Goal: Task Accomplishment & Management: Complete application form

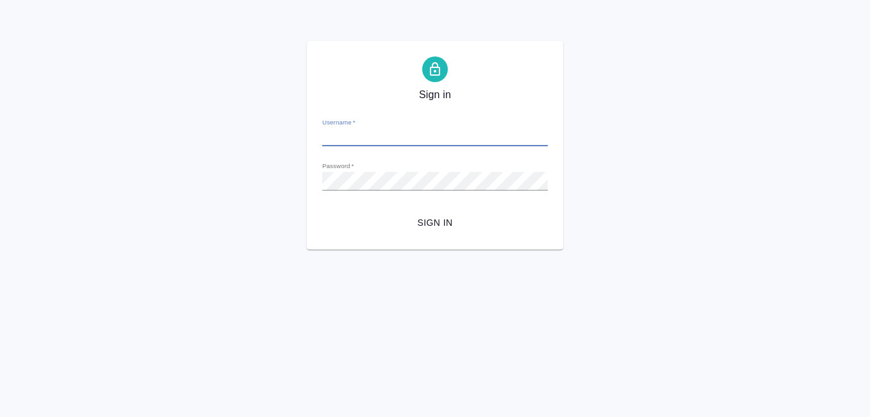
type input "[EMAIL_ADDRESS][DOMAIN_NAME]"
click at [434, 222] on span "Sign in" at bounding box center [435, 223] width 205 height 16
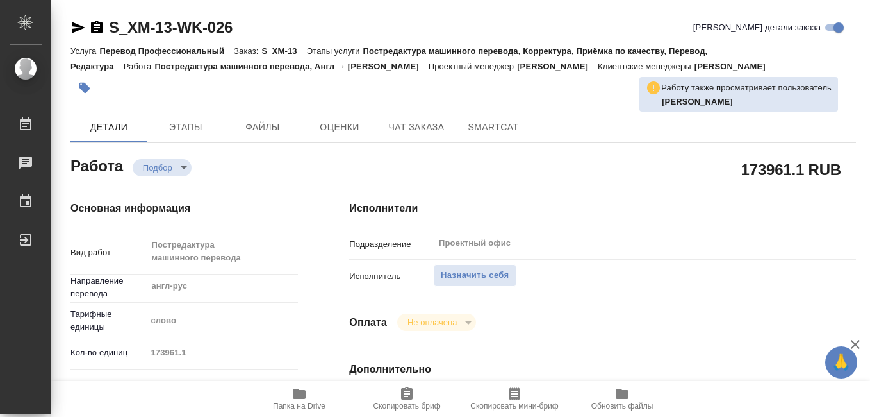
type textarea "x"
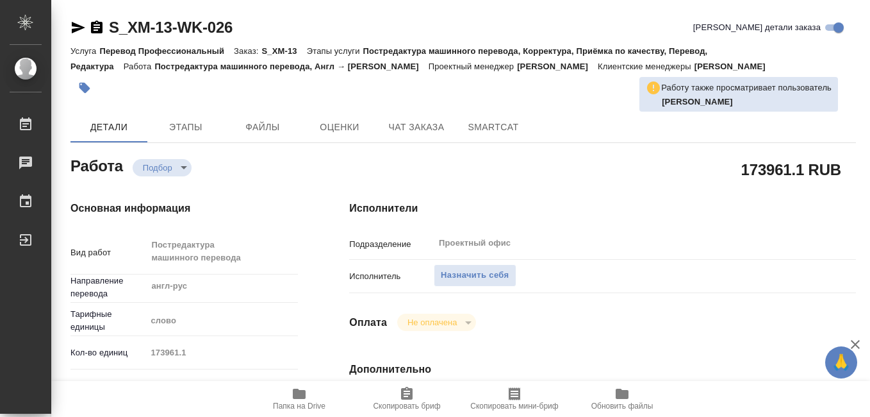
type textarea "x"
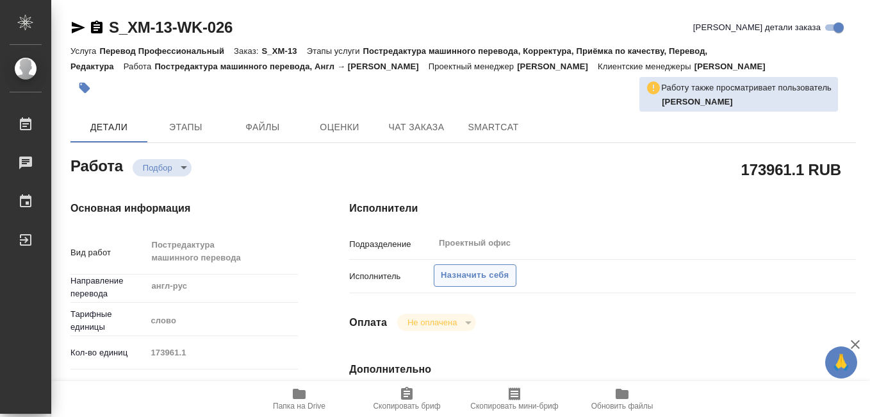
type textarea "x"
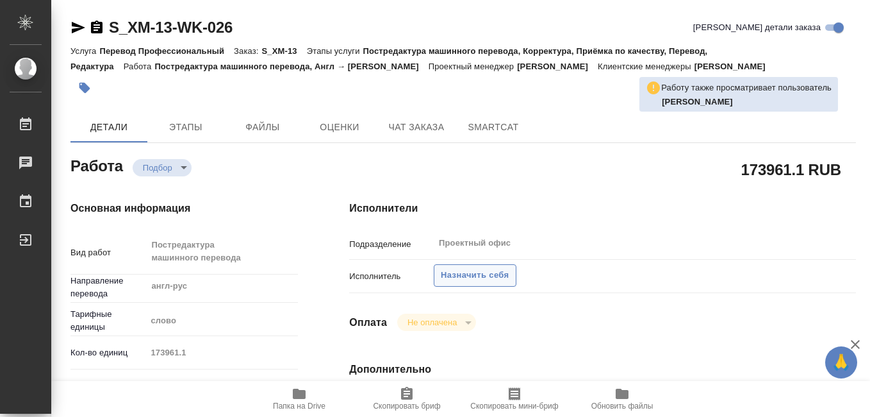
click at [459, 276] on span "Назначить себя" at bounding box center [475, 275] width 68 height 15
type textarea "x"
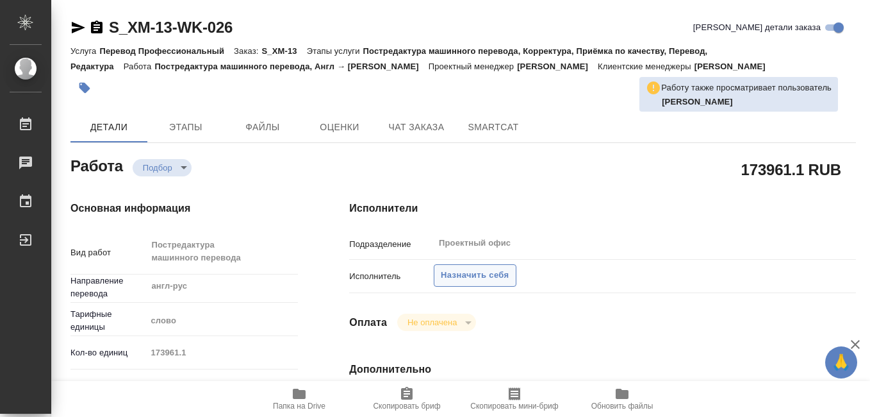
type textarea "x"
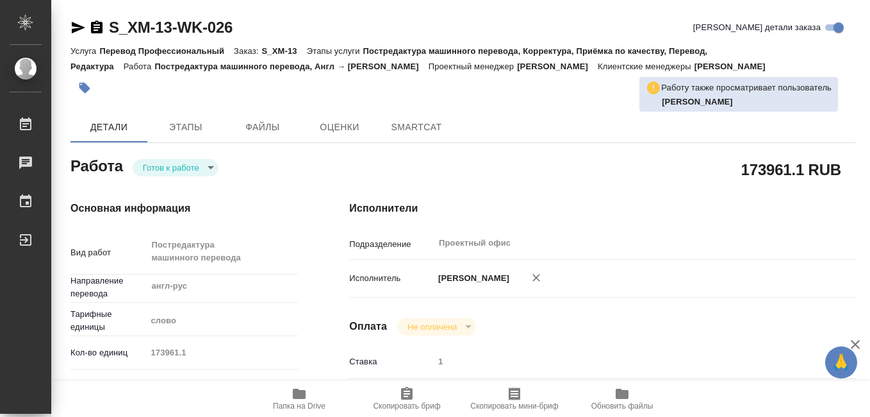
type textarea "x"
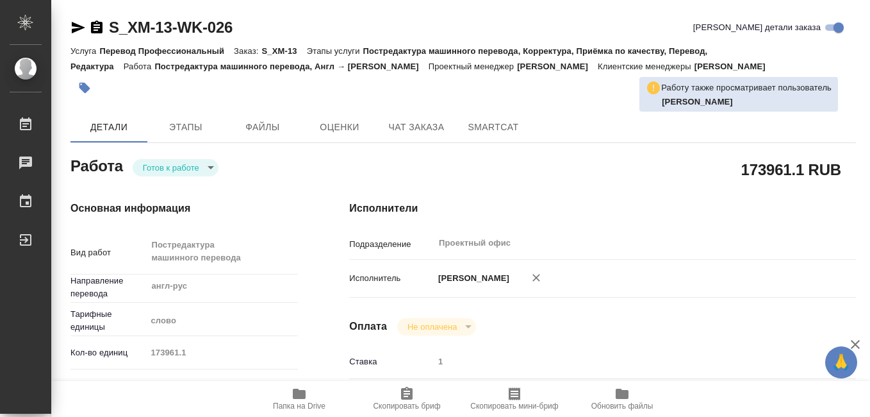
type textarea "x"
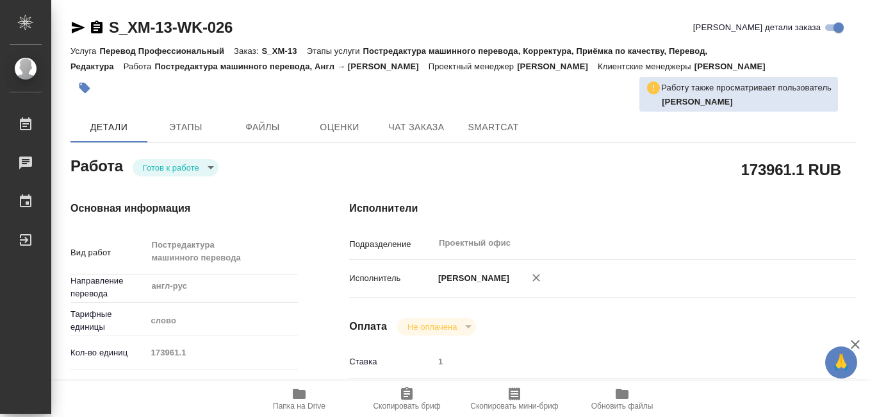
type textarea "x"
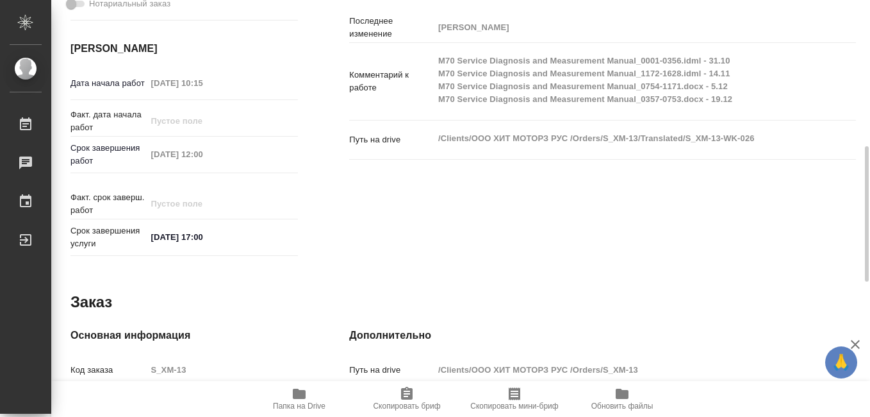
scroll to position [641, 0]
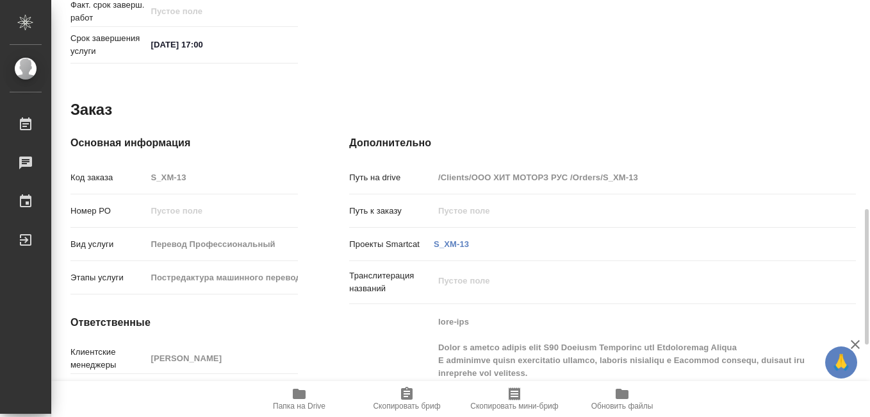
click at [517, 401] on icon "button" at bounding box center [514, 393] width 15 height 15
